Goal: Task Accomplishment & Management: Complete application form

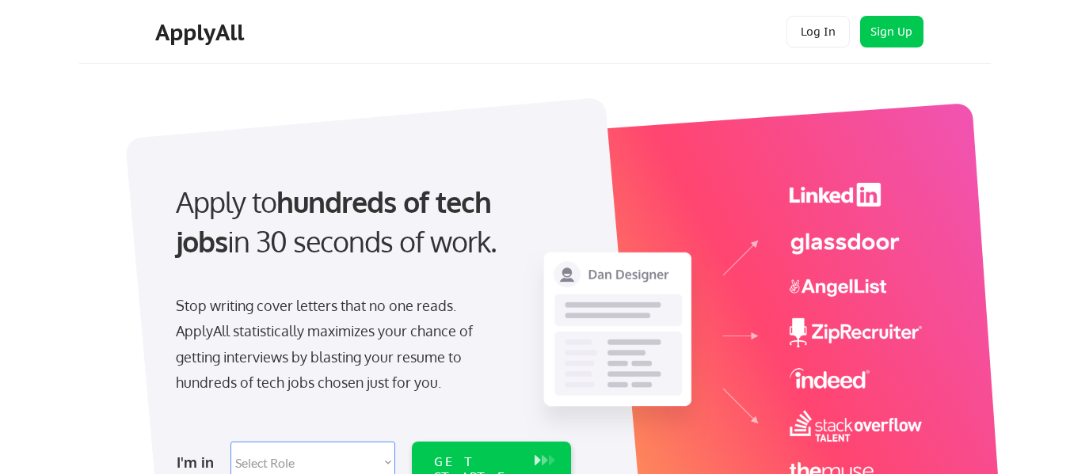
click at [822, 32] on button "Log In" at bounding box center [817, 32] width 63 height 32
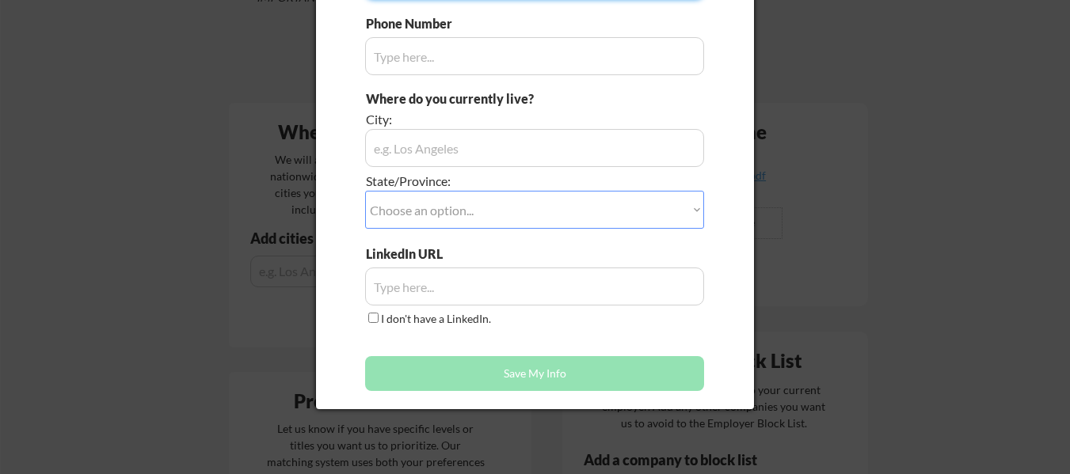
type input "Jonathan"
type input "(754) 260-4415"
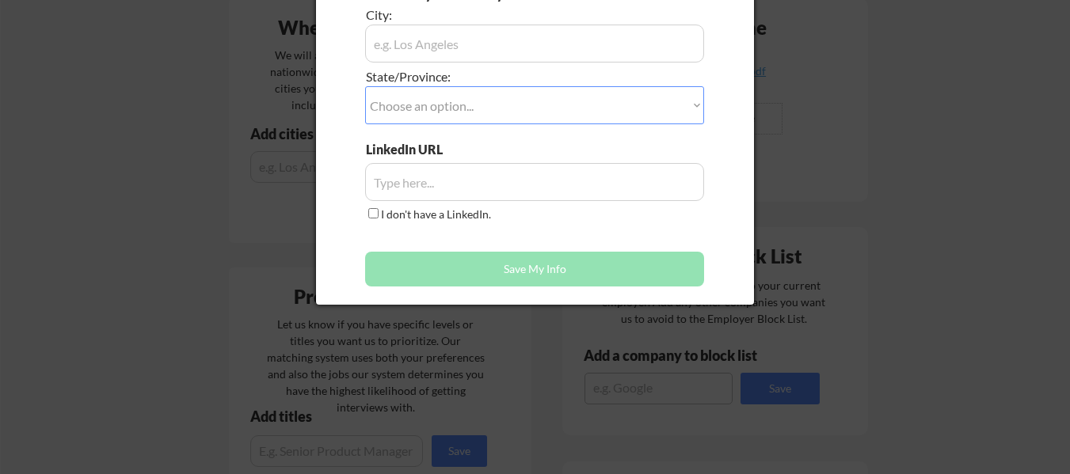
click at [848, 69] on div at bounding box center [535, 237] width 1070 height 474
type input "Mathurin"
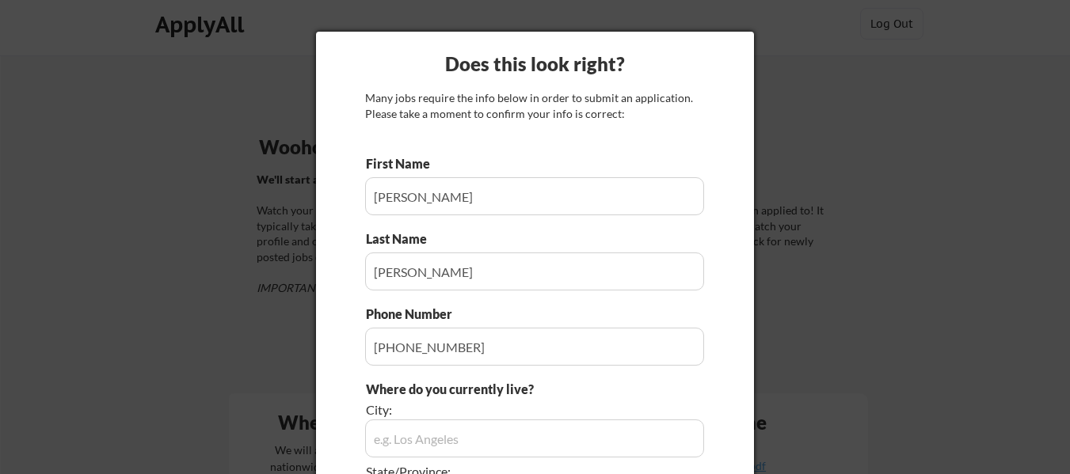
scroll to position [0, 0]
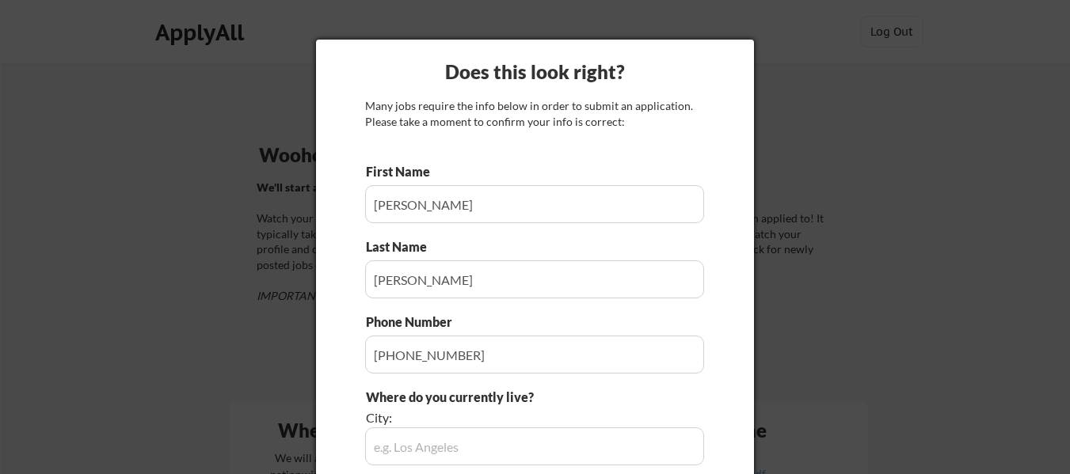
click at [808, 165] on div at bounding box center [535, 237] width 1070 height 474
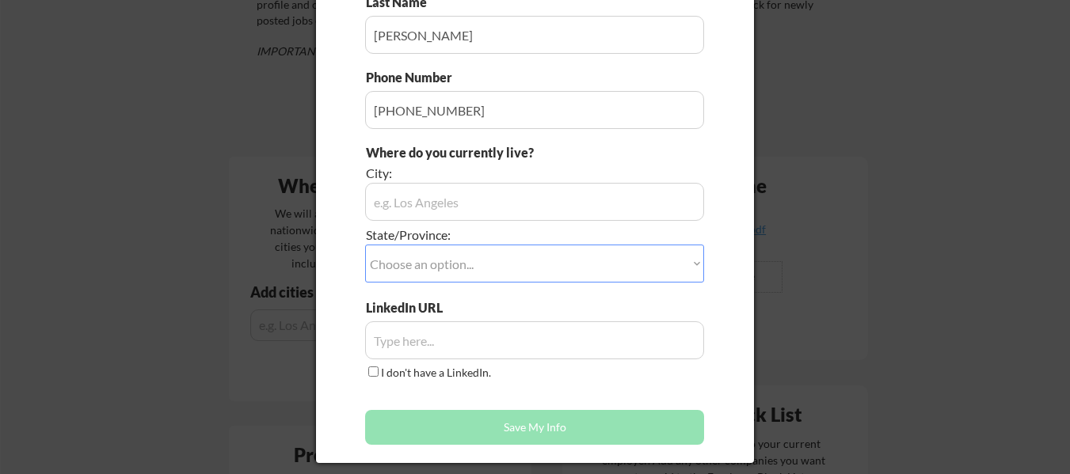
scroll to position [249, 0]
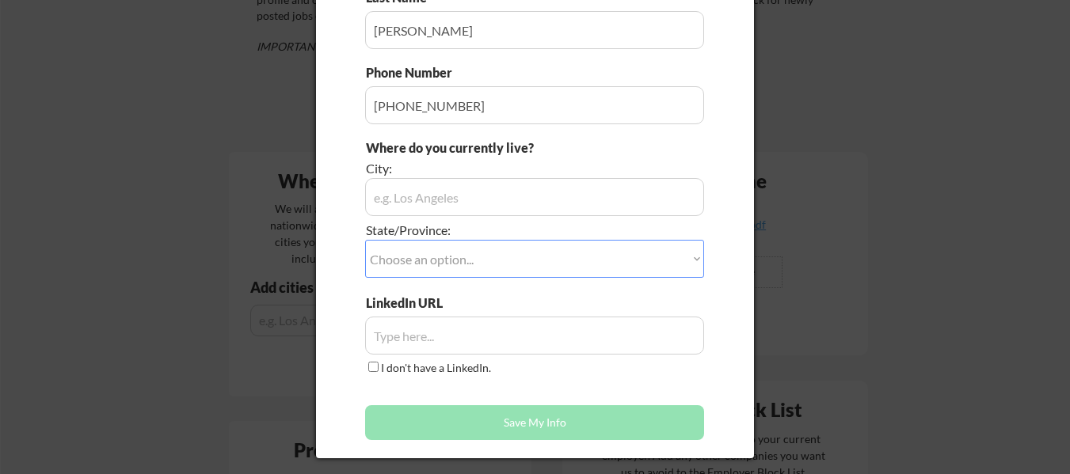
click at [593, 199] on input "input" at bounding box center [534, 197] width 339 height 38
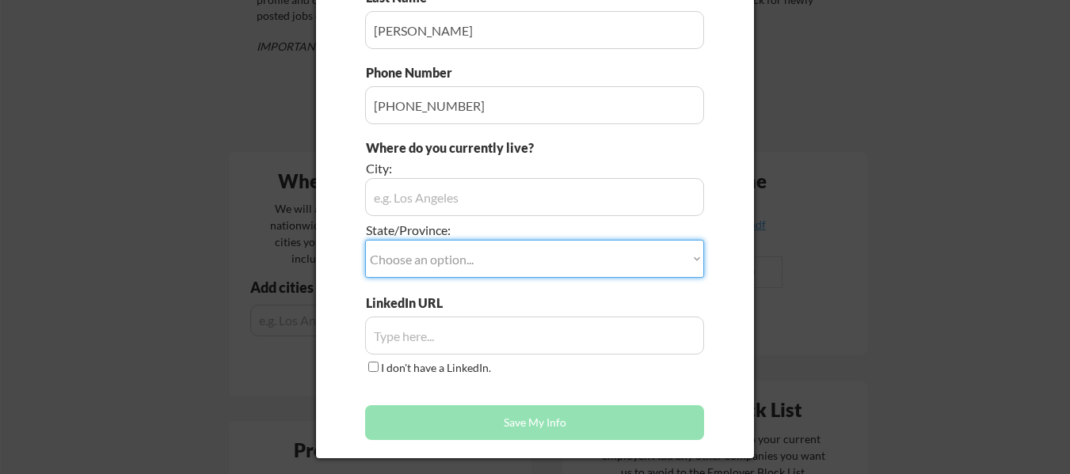
click at [466, 245] on select "Choose an option... Other/Not Applicable Alabama Alaska Alberta Arizona Arkansa…" at bounding box center [534, 259] width 339 height 38
click at [432, 352] on input "input" at bounding box center [534, 336] width 339 height 38
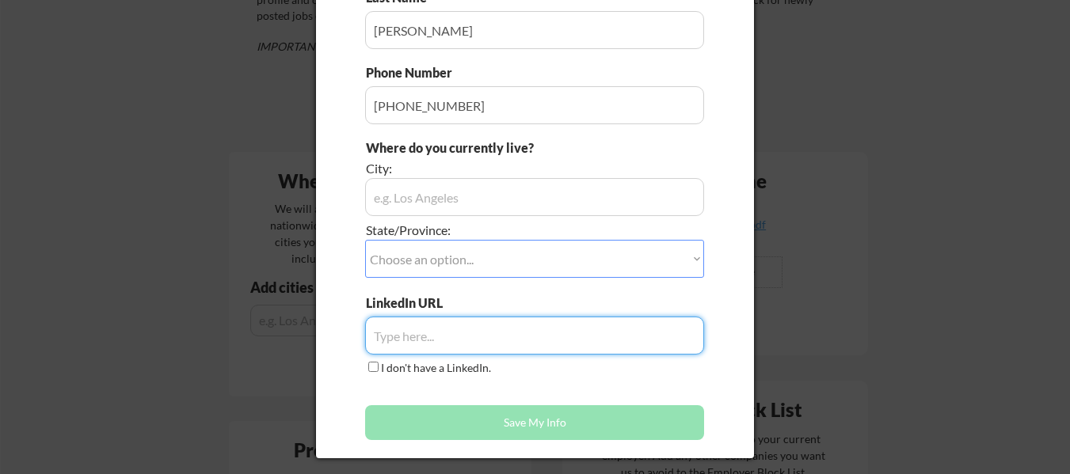
paste input "https://www.linkedin.com/in/jonathan-mathurin6/"
type input "https://www.linkedin.com/in/jonathan-mathurin6/"
click at [448, 197] on input "input" at bounding box center [534, 197] width 339 height 38
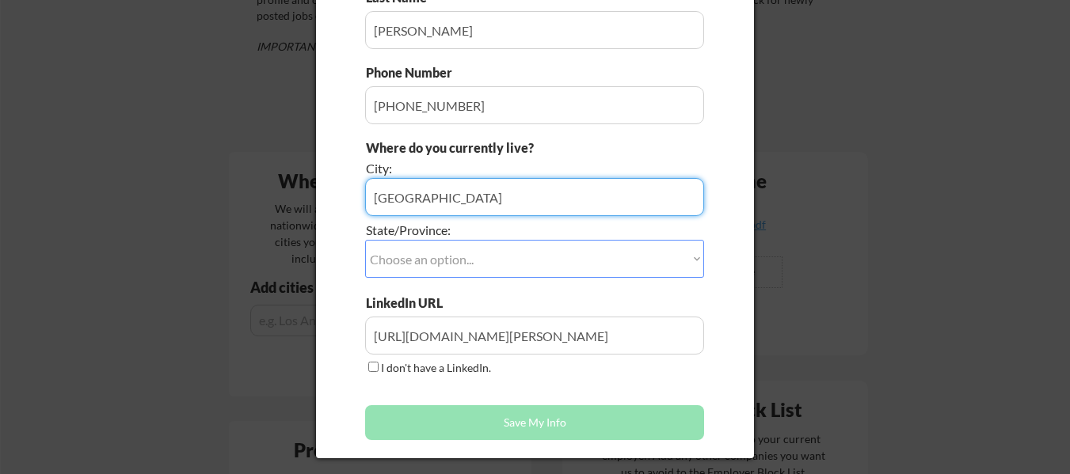
type input "Miami"
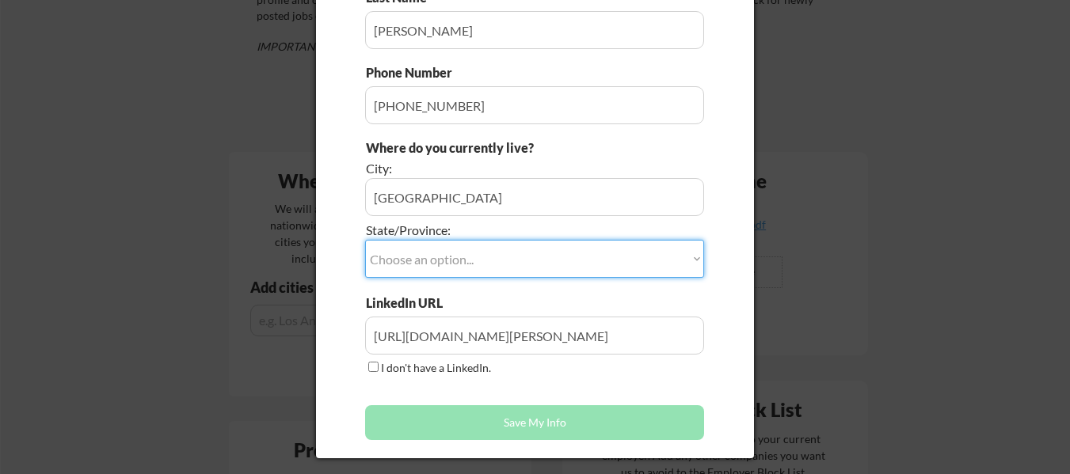
select select ""Florida""
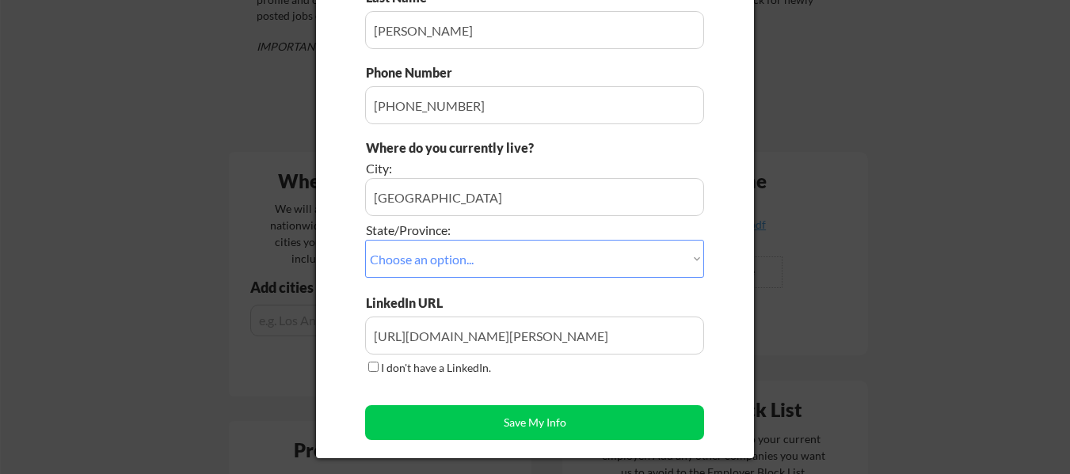
click at [425, 421] on button "Save My Info" at bounding box center [534, 422] width 339 height 35
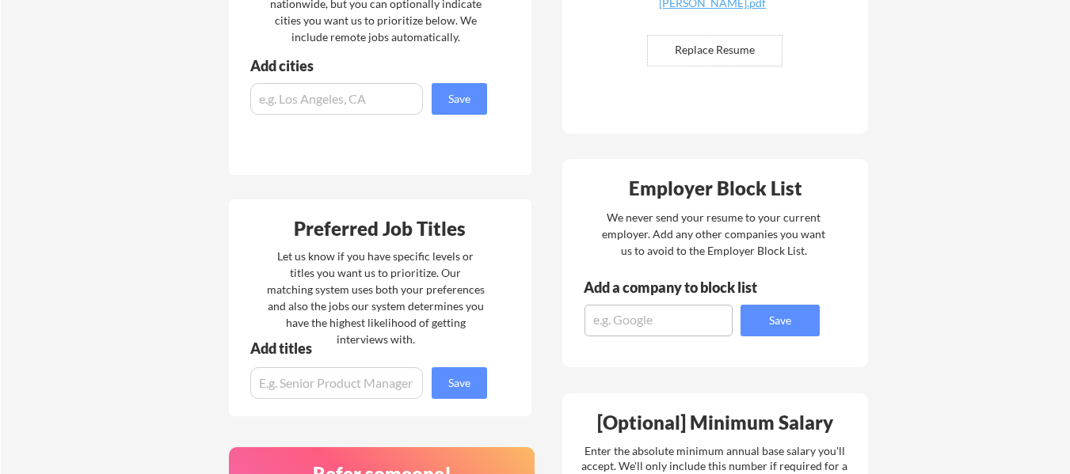
scroll to position [503, 0]
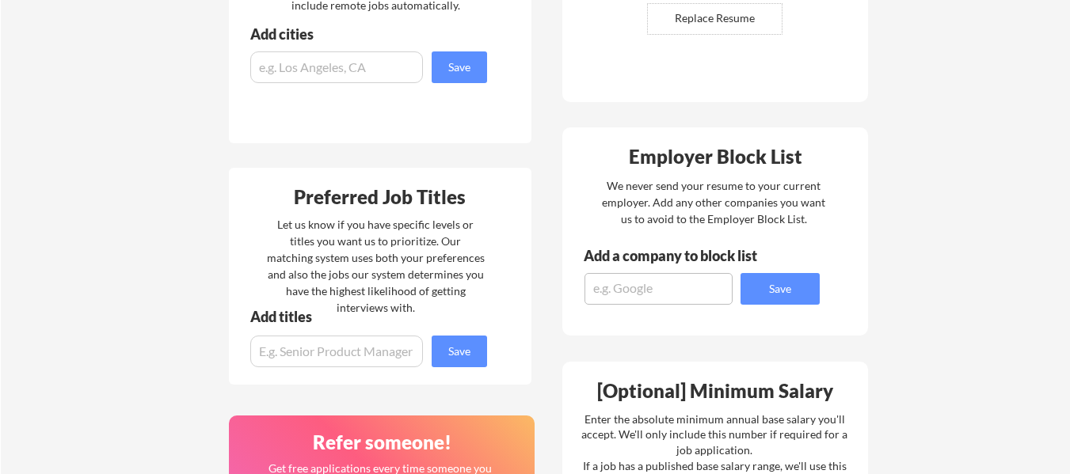
click at [397, 358] on input "input" at bounding box center [336, 352] width 173 height 32
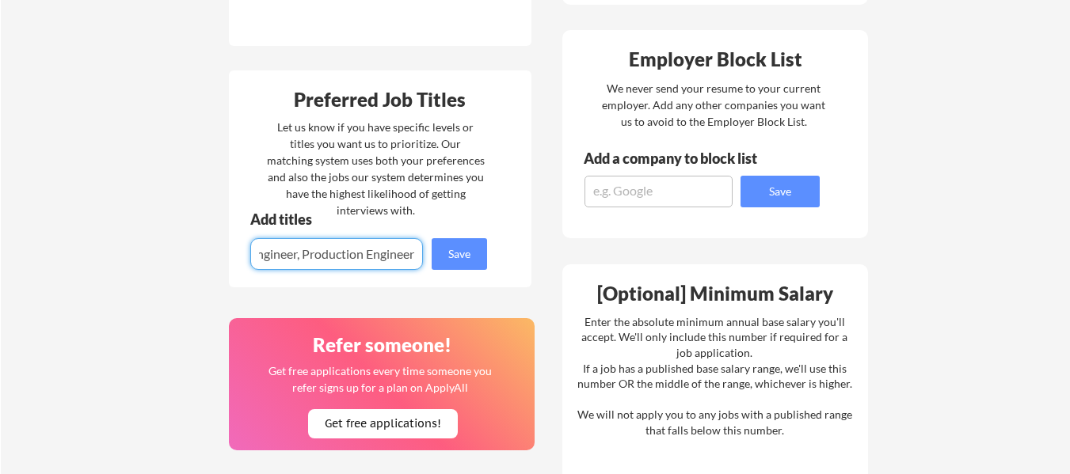
scroll to position [615, 0]
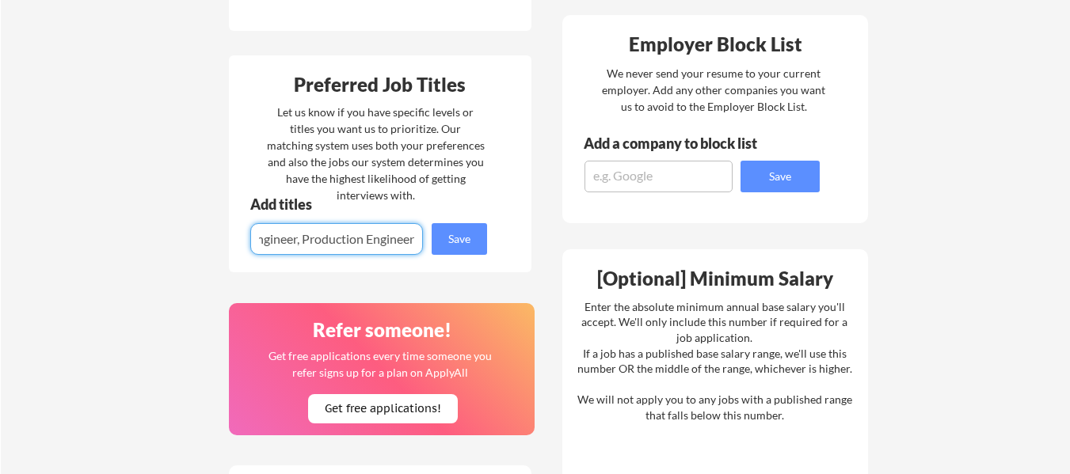
type input "Site Reliability Engineer, Software Engineer, Production Engineer"
click at [470, 234] on button "Save" at bounding box center [459, 239] width 55 height 32
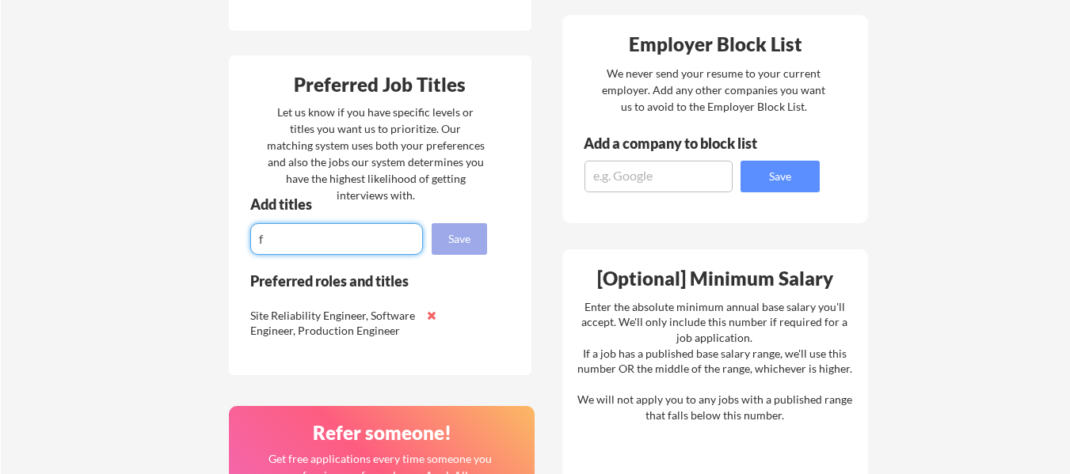
type input "f"
click at [470, 234] on button "Save" at bounding box center [459, 239] width 55 height 32
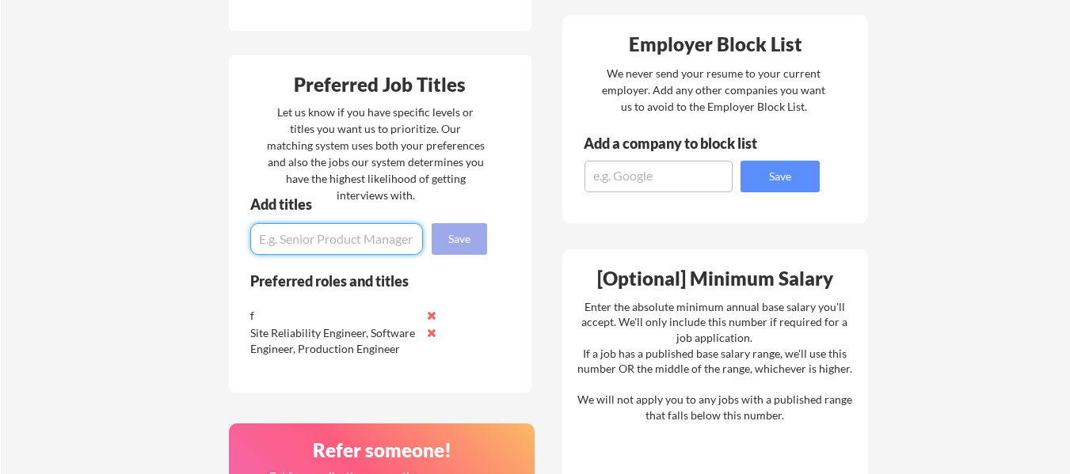
click at [432, 336] on button at bounding box center [432, 333] width 12 height 12
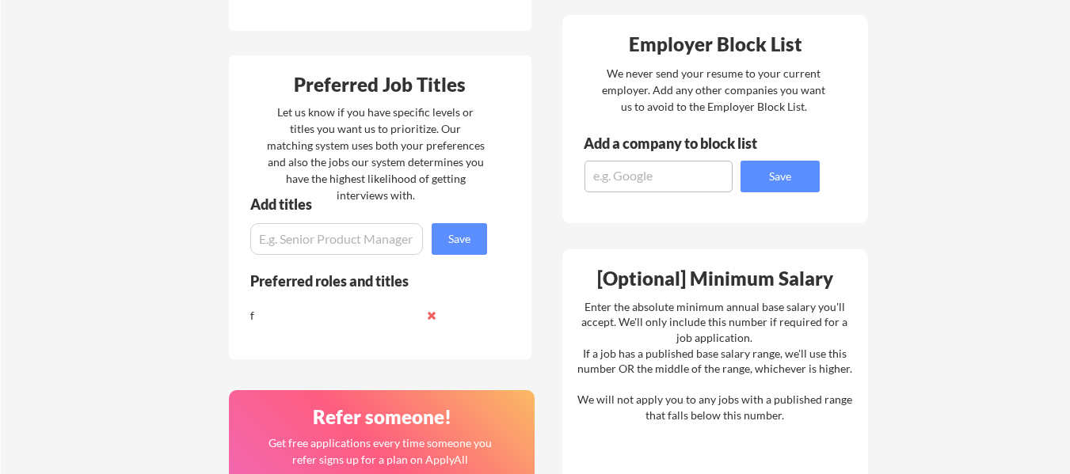
click at [431, 320] on button at bounding box center [432, 316] width 12 height 12
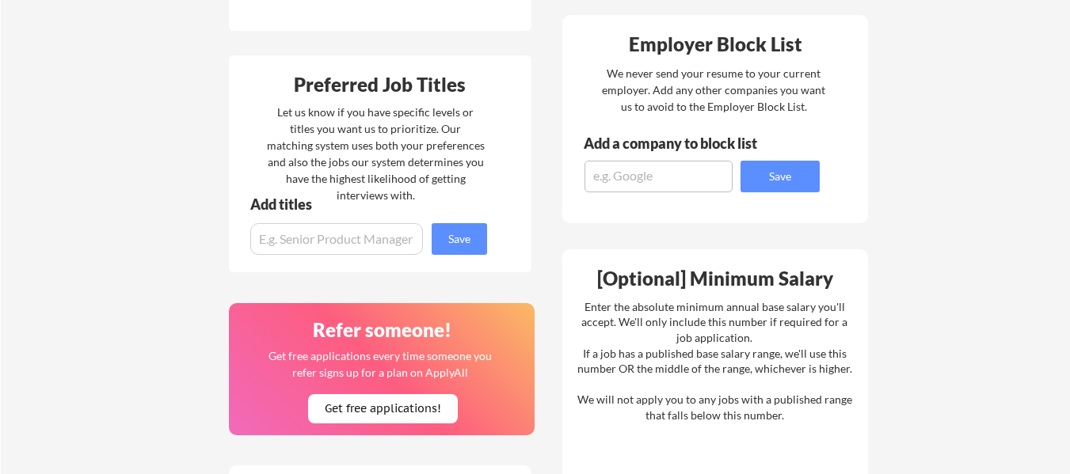
click at [381, 234] on input "input" at bounding box center [336, 239] width 173 height 32
type input "Software Engineer"
click at [477, 241] on button "Save" at bounding box center [459, 239] width 55 height 32
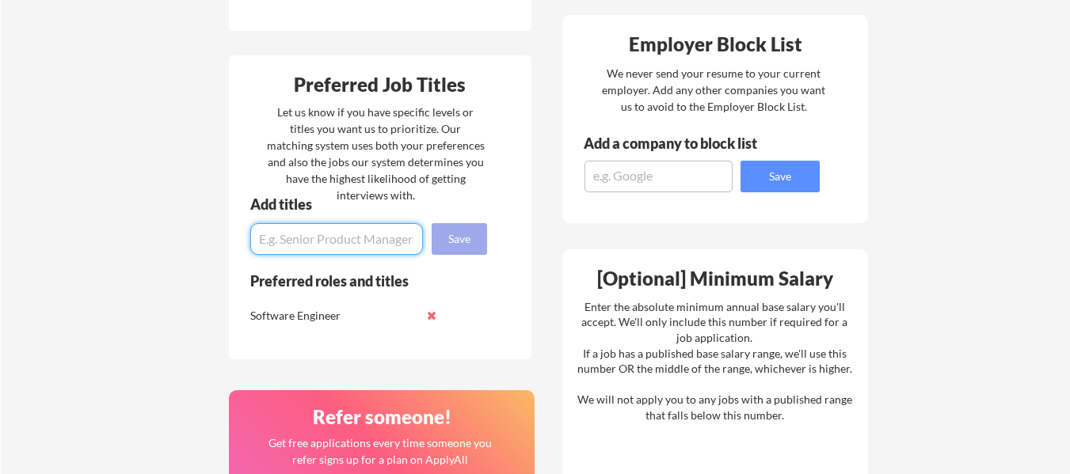
click at [378, 238] on input "input" at bounding box center [336, 239] width 173 height 32
type input "O"
type input "Production Engineer"
click at [473, 249] on button "Save" at bounding box center [459, 239] width 55 height 32
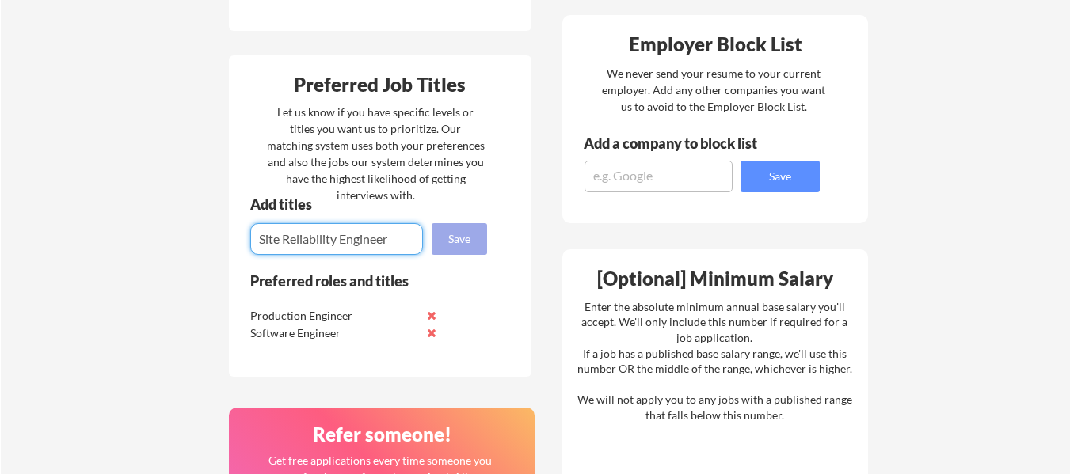
type input "Site Reliability Engineer"
click at [473, 249] on button "Save" at bounding box center [459, 239] width 55 height 32
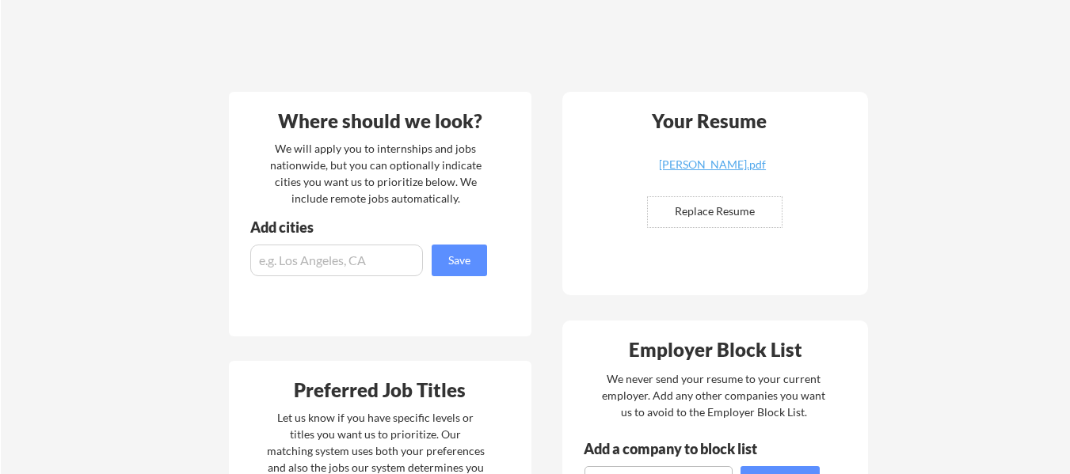
scroll to position [301, 0]
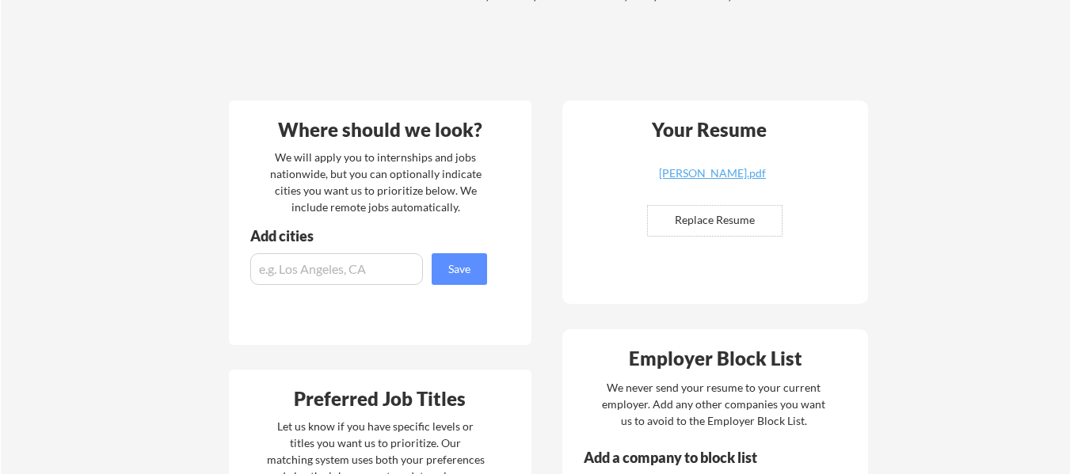
click at [377, 271] on input "input" at bounding box center [336, 269] width 173 height 32
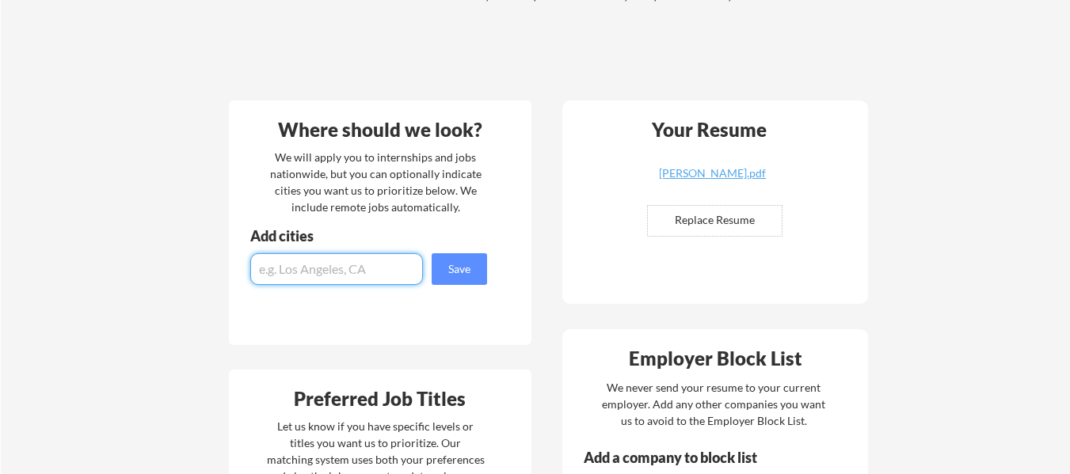
type input "M"
type input "Miami"
click at [468, 261] on button "Save" at bounding box center [459, 269] width 55 height 32
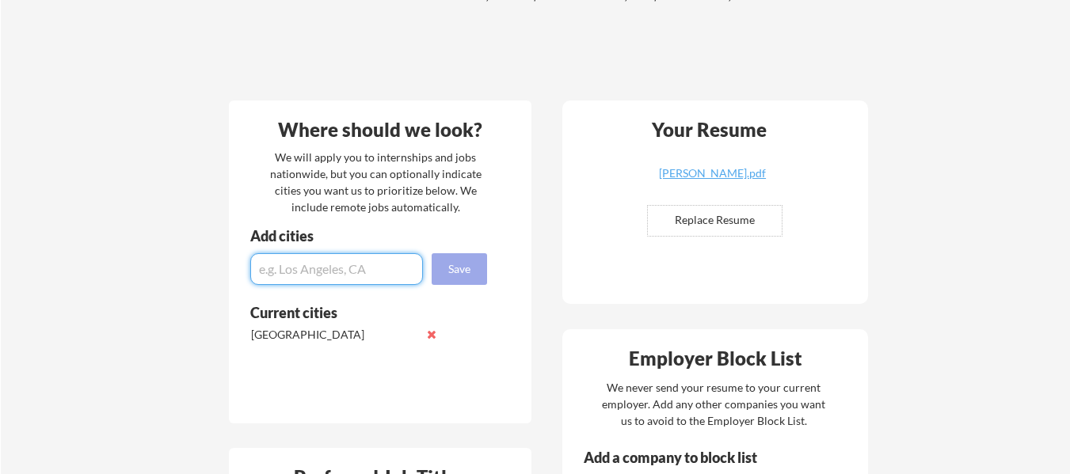
click at [435, 337] on button at bounding box center [432, 335] width 12 height 12
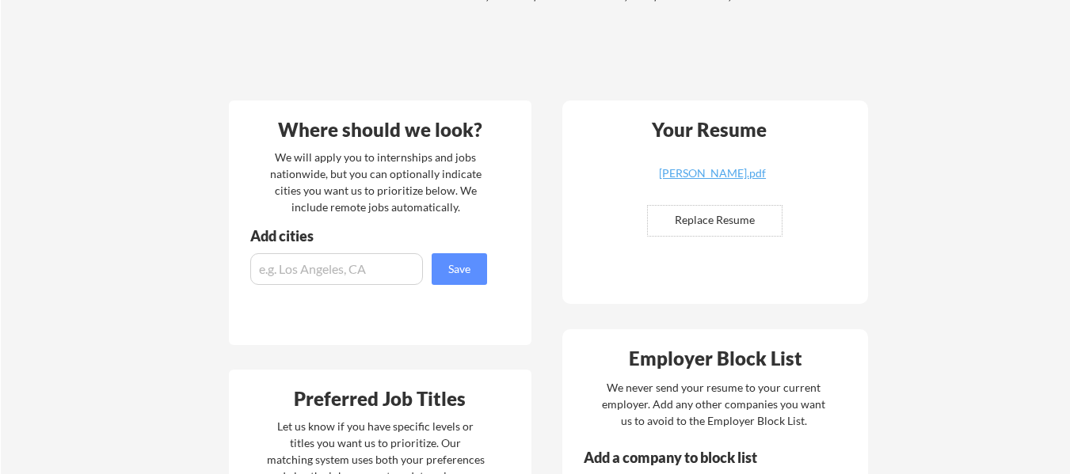
click at [381, 272] on input "input" at bounding box center [336, 269] width 173 height 32
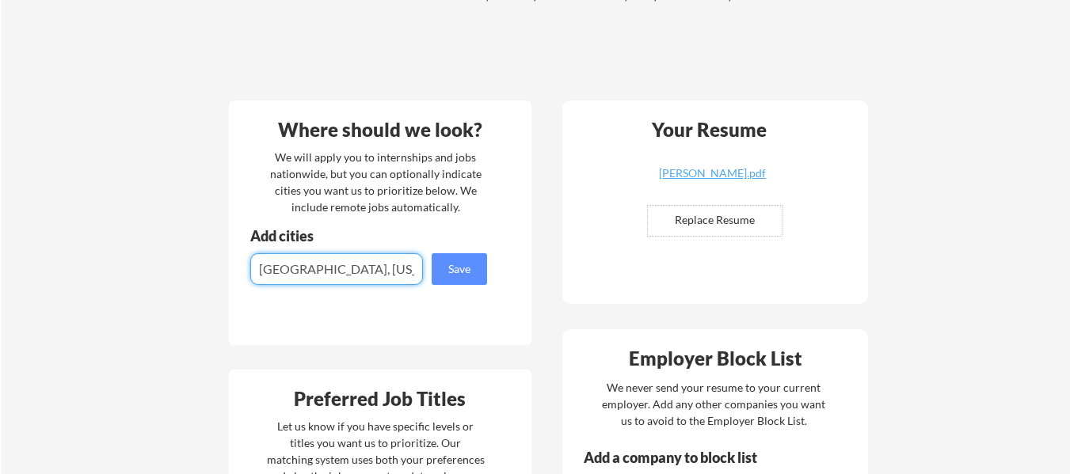
type input "Miami, Florida"
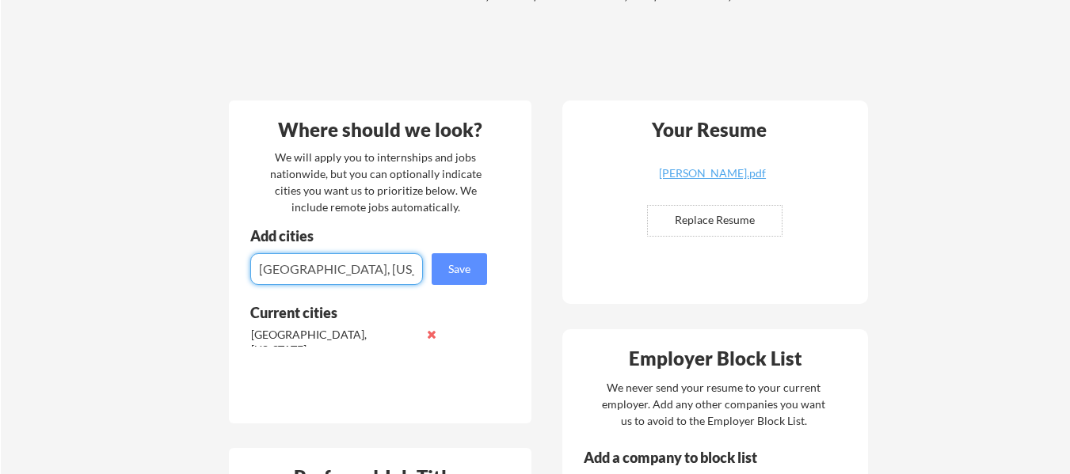
type input "Orlando, Florida"
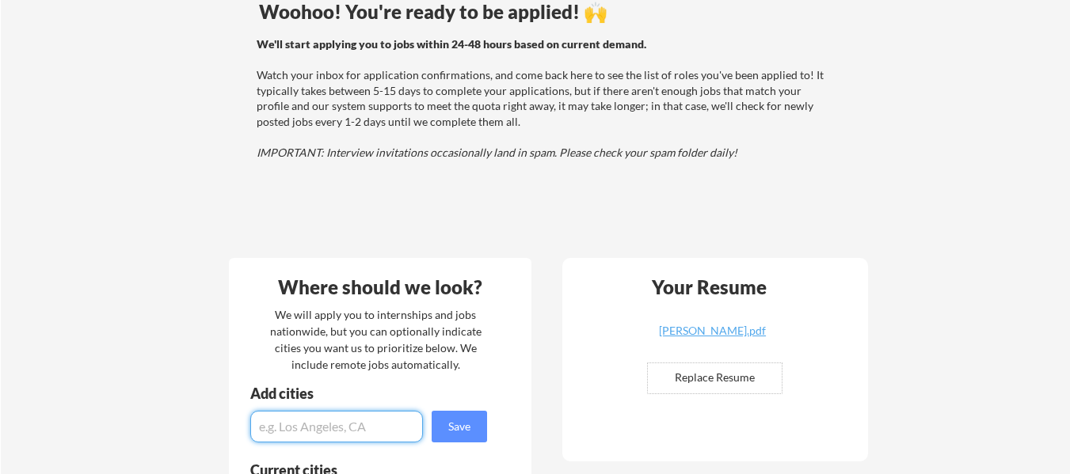
scroll to position [0, 0]
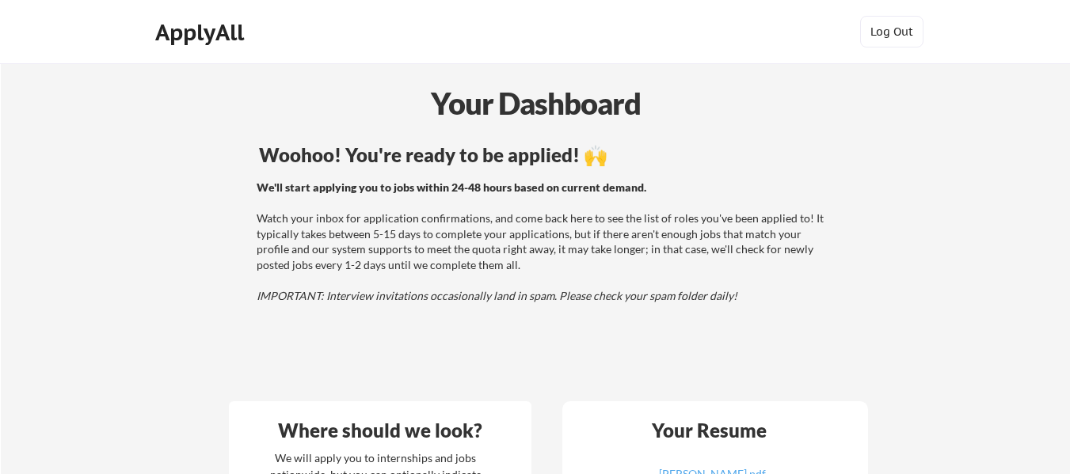
click at [220, 28] on div "ApplyAll" at bounding box center [201, 32] width 93 height 27
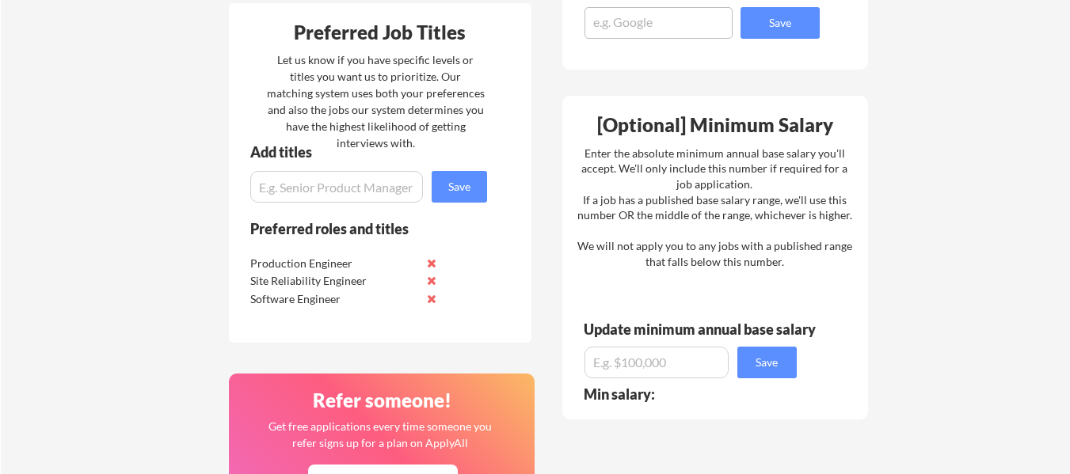
scroll to position [771, 0]
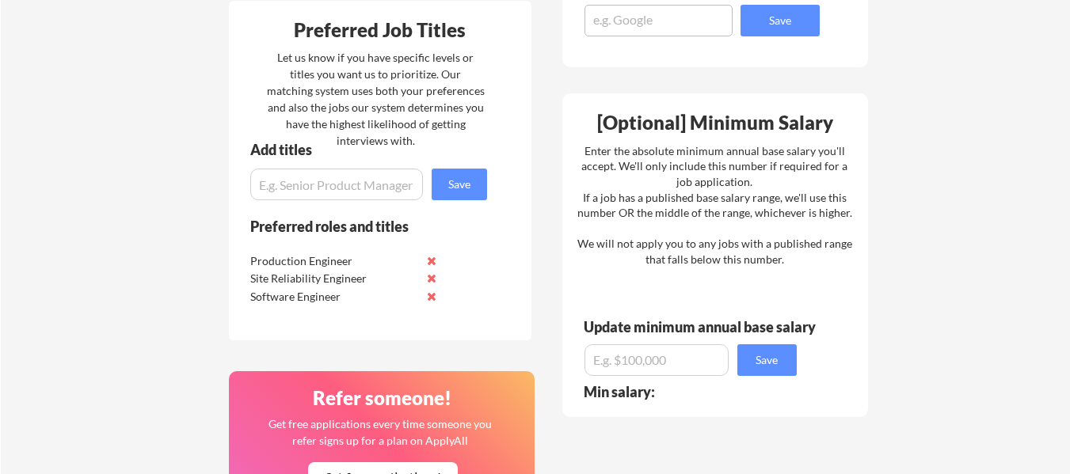
click at [654, 338] on div "Update minimum annual base salary" at bounding box center [702, 332] width 280 height 25
click at [662, 363] on input "input" at bounding box center [656, 360] width 144 height 32
type input "$5"
type input "$6"
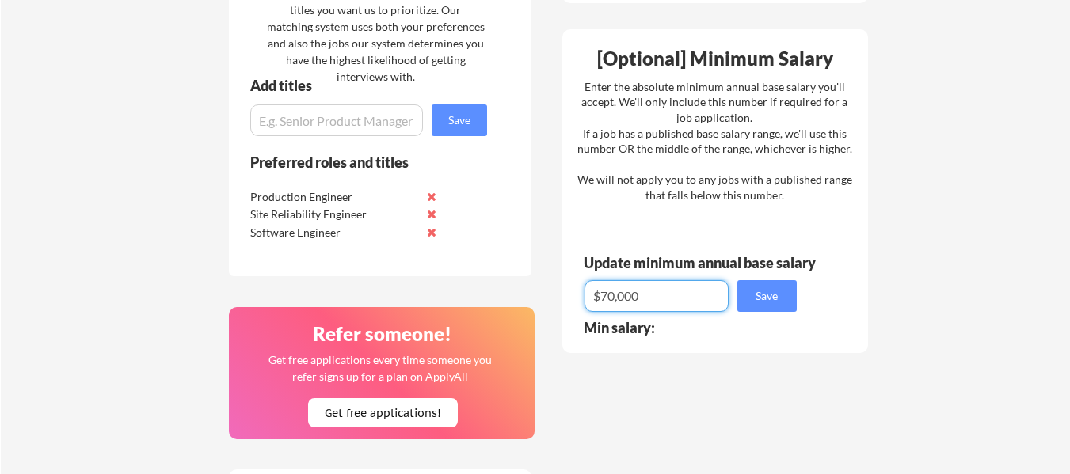
scroll to position [857, 0]
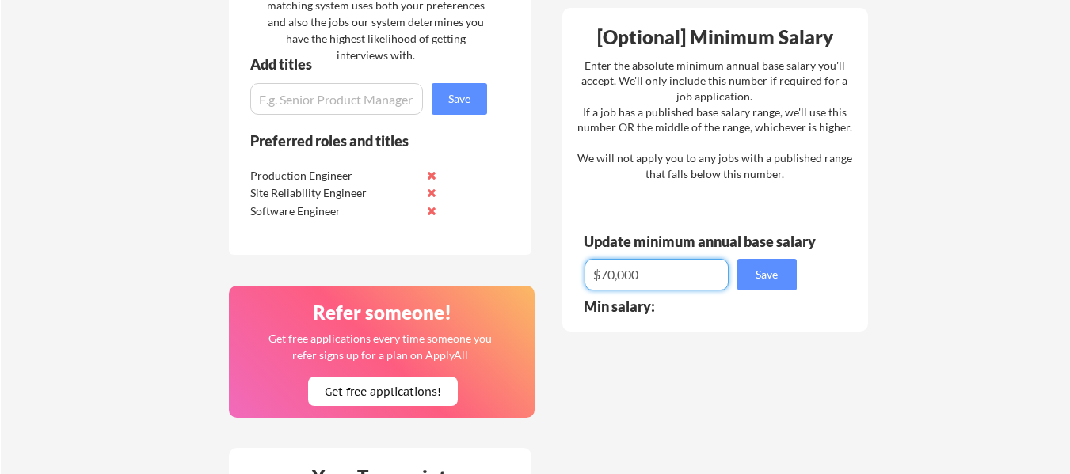
type input "$70,000"
click at [777, 276] on button "Save" at bounding box center [766, 275] width 59 height 32
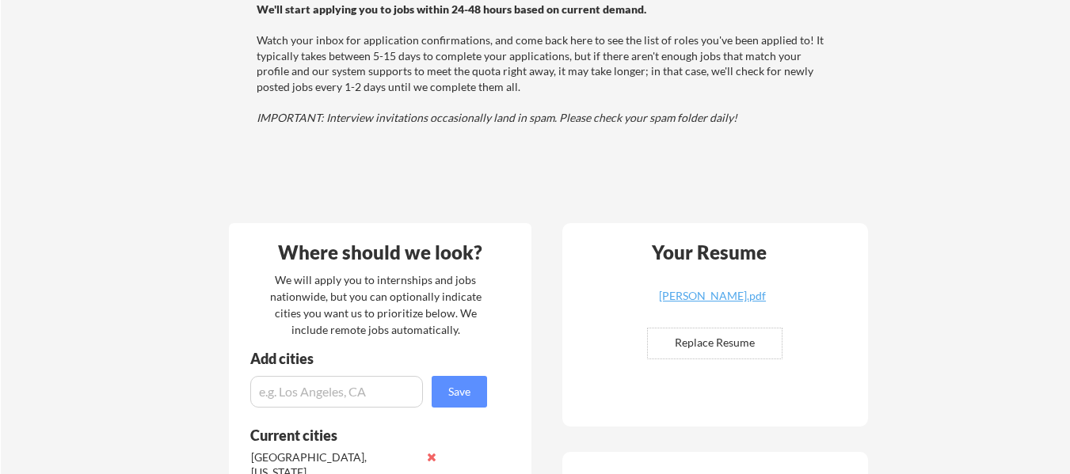
scroll to position [0, 0]
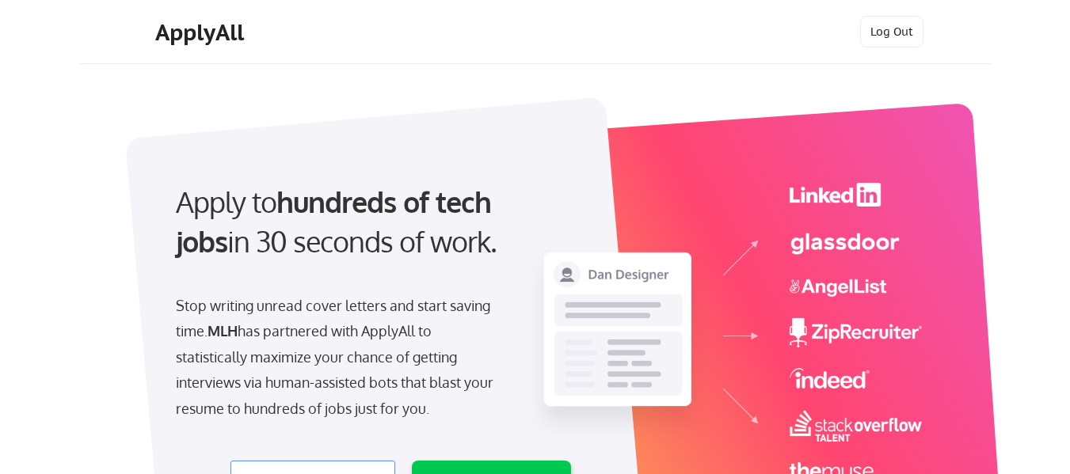
select select ""engineering""
